Goal: Find specific page/section: Find specific page/section

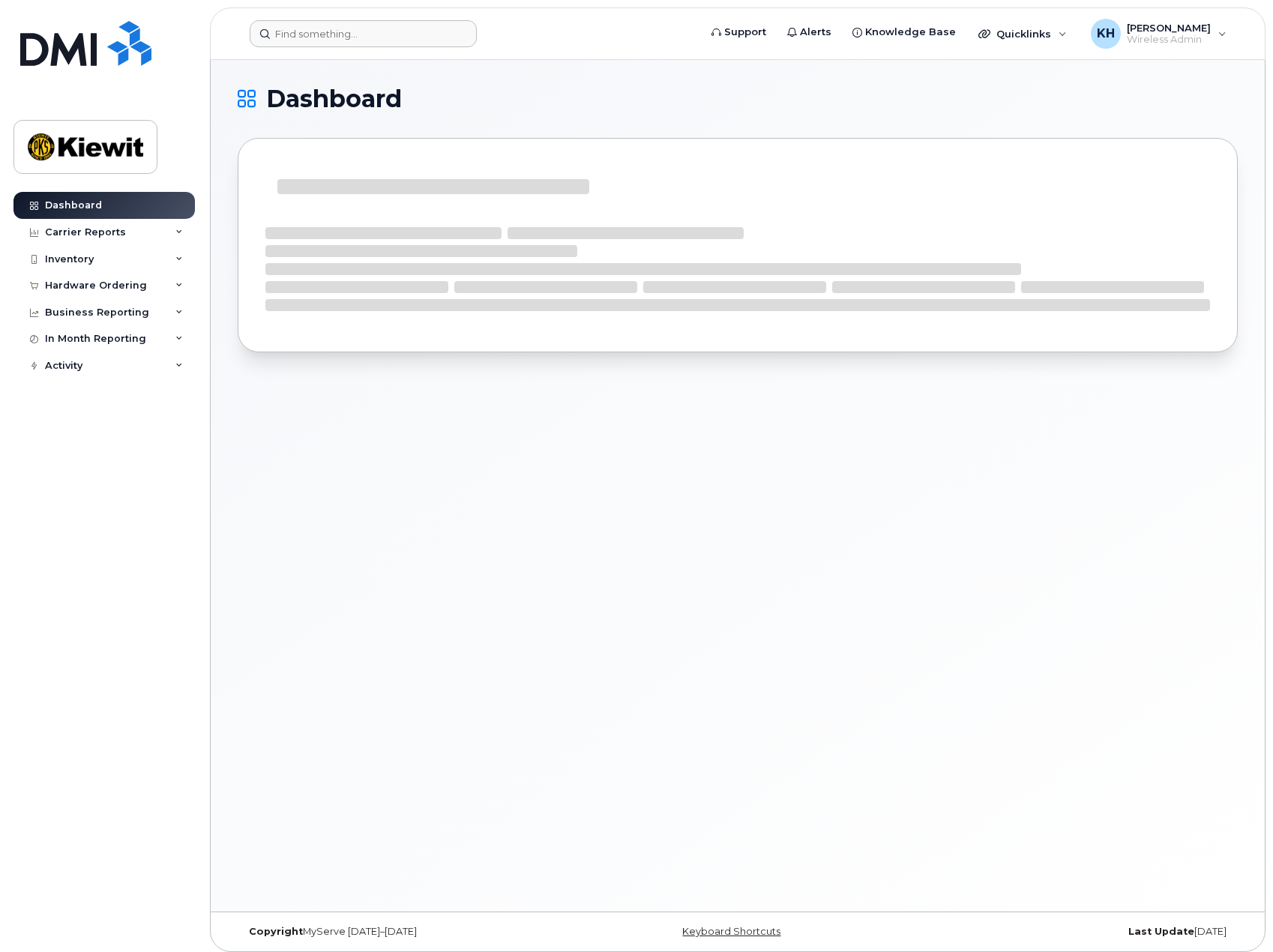
click at [361, 23] on header "Support Alerts Knowledge Base Quicklinks Suspend / Cancel Device Change SIM Car…" at bounding box center [738, 33] width 1056 height 52
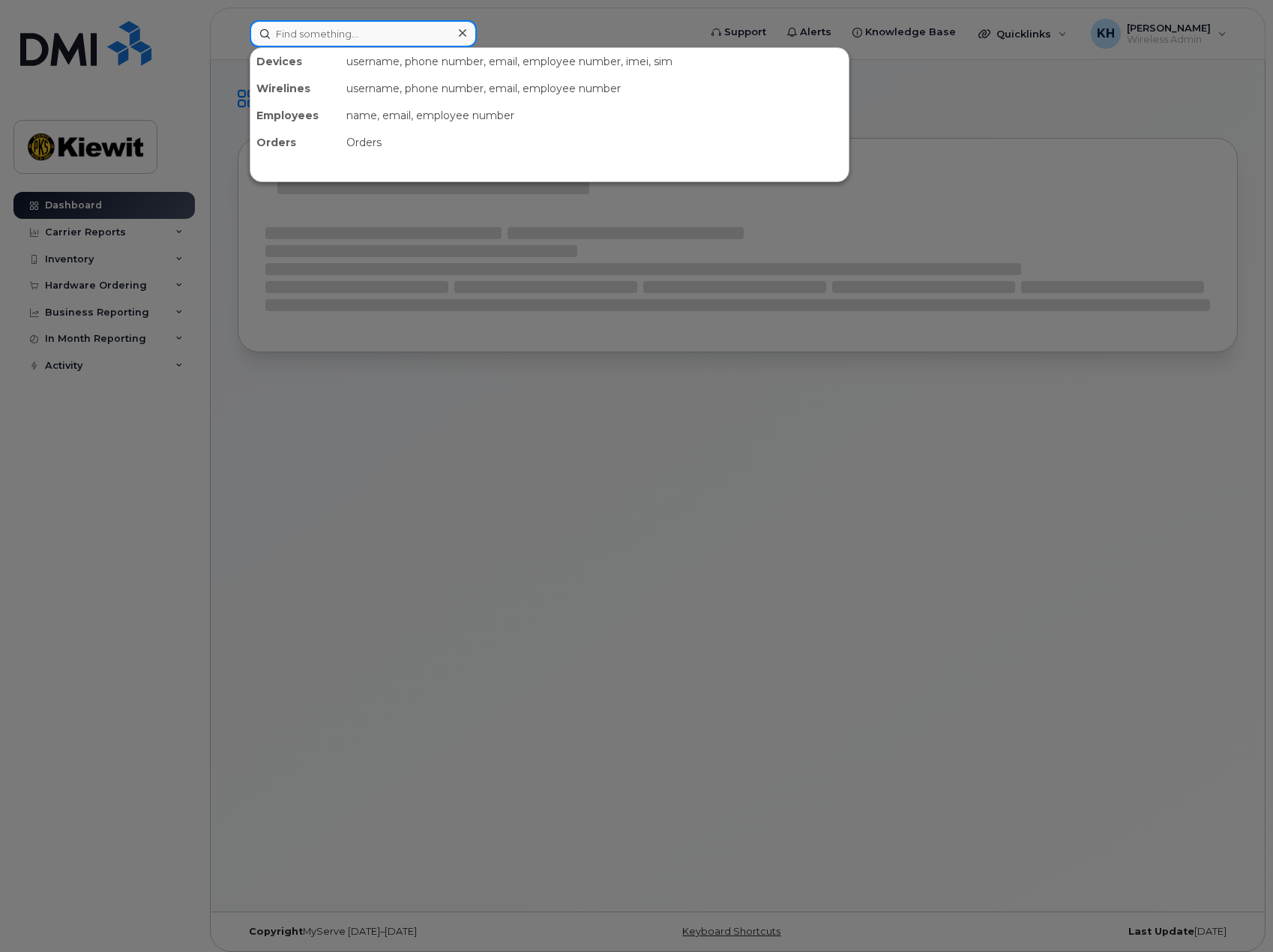
click at [361, 25] on input at bounding box center [363, 34] width 227 height 27
paste input "KKXYKRQK2L"
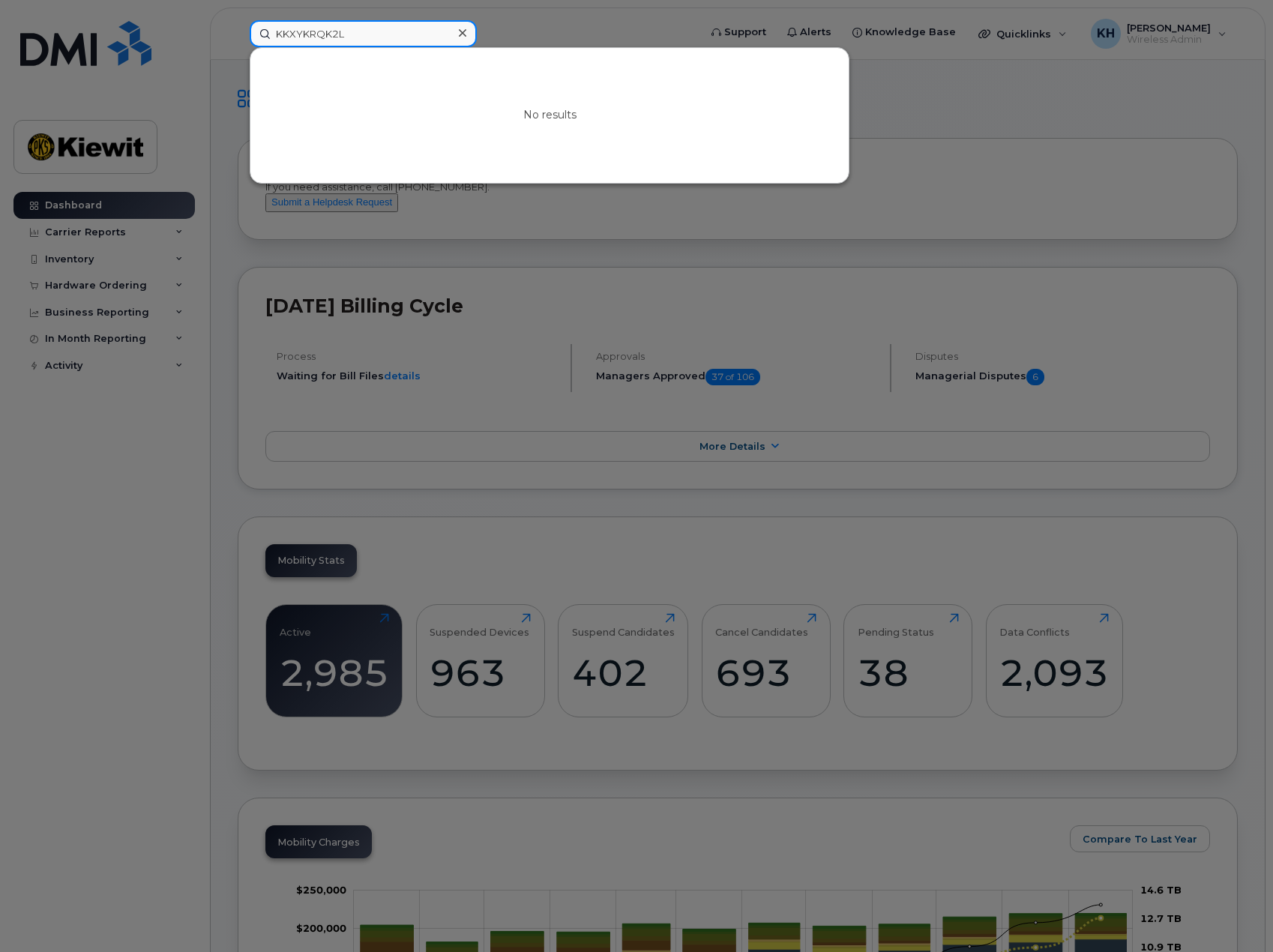
drag, startPoint x: 360, startPoint y: 35, endPoint x: 60, endPoint y: 24, distance: 300.2
click at [237, 31] on div "KKXYKRQK2L No results" at bounding box center [469, 34] width 464 height 27
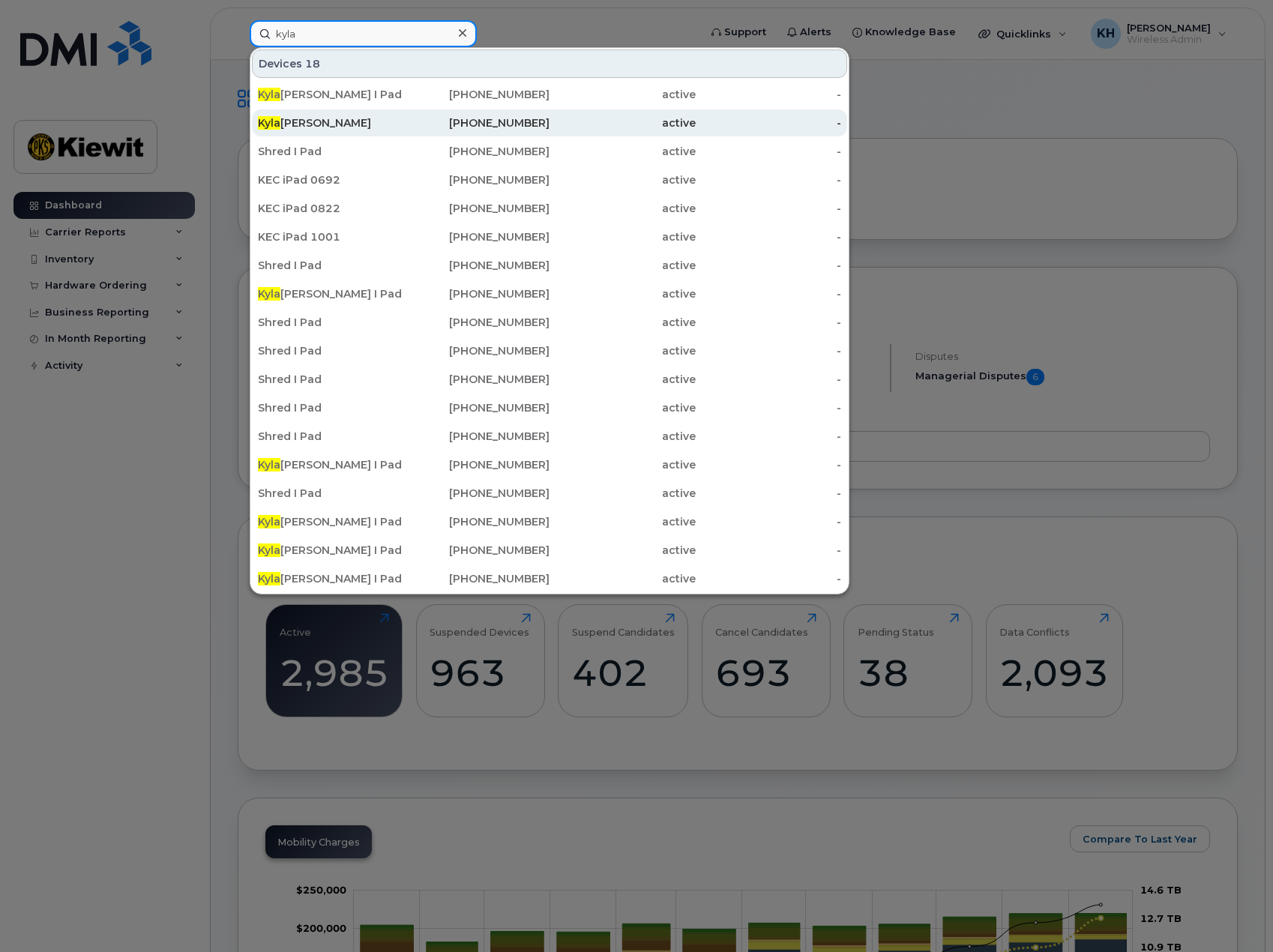
type input "kyla"
click at [327, 125] on div "[PERSON_NAME]" at bounding box center [330, 123] width 146 height 15
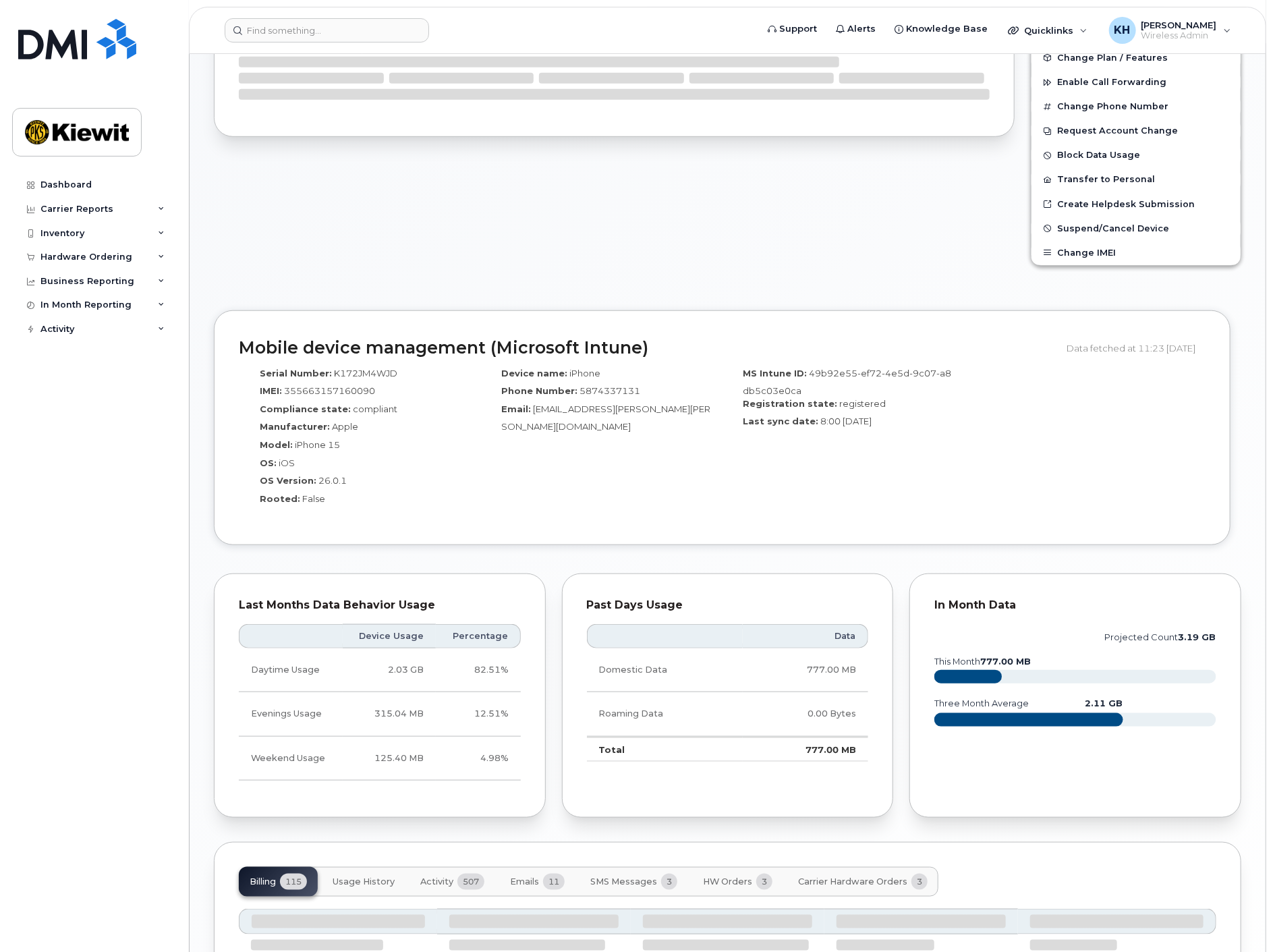
scroll to position [489, 0]
